Goal: Task Accomplishment & Management: Use online tool/utility

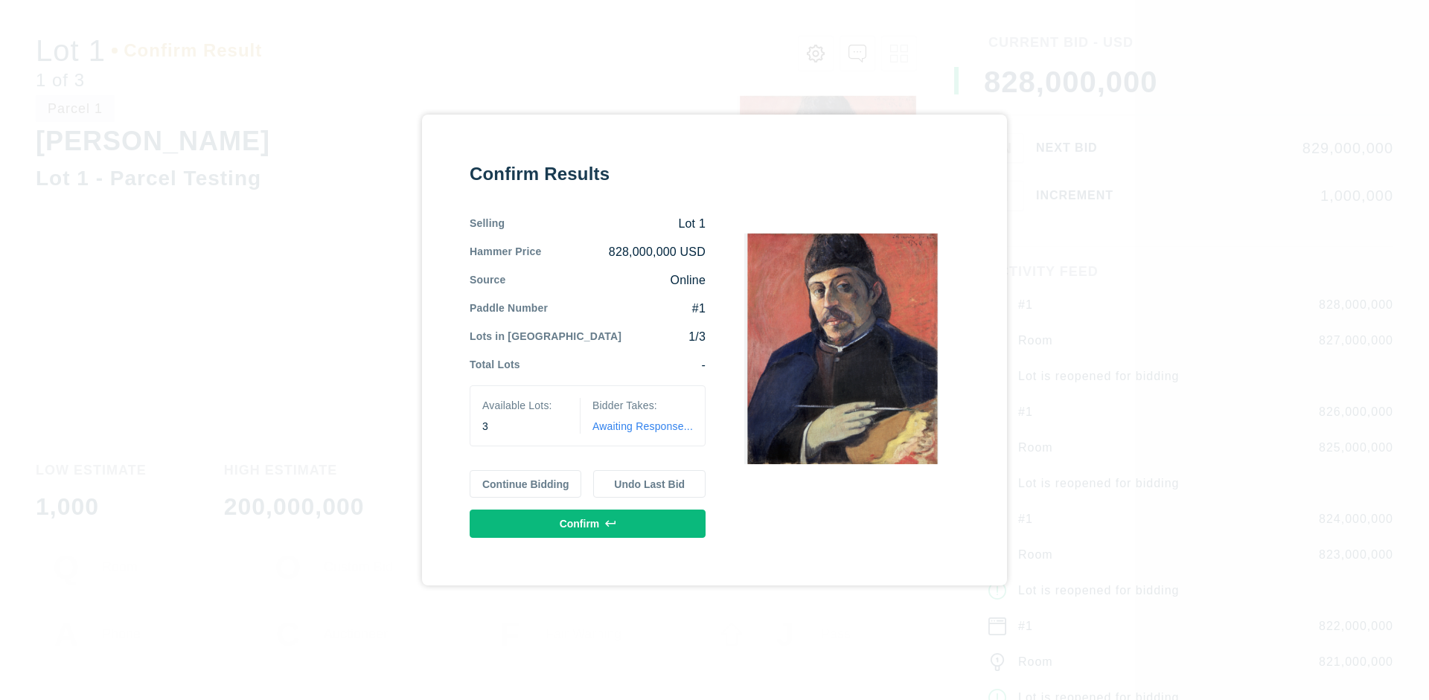
click at [526, 484] on button "Continue Bidding" at bounding box center [526, 484] width 112 height 28
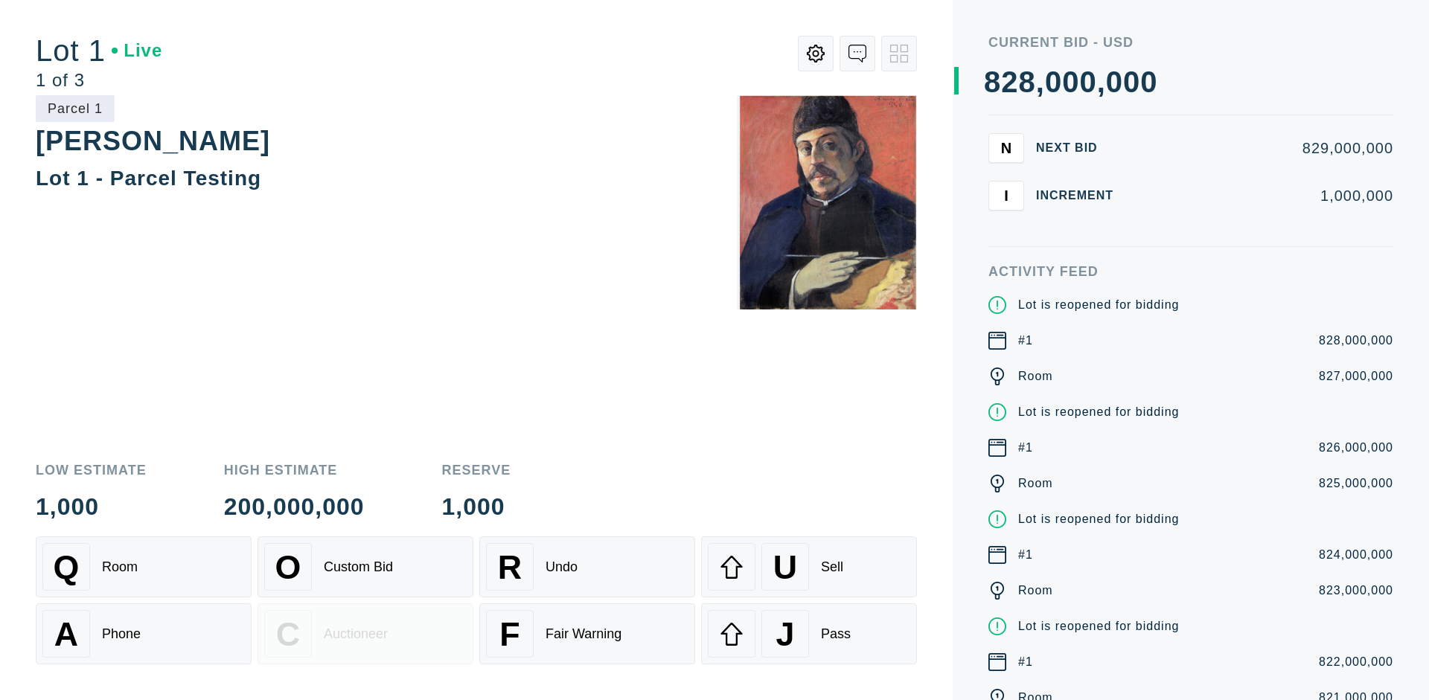
click at [144, 567] on div "Q Room" at bounding box center [143, 567] width 202 height 48
